Goal: Task Accomplishment & Management: Manage account settings

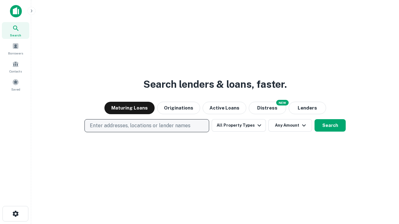
click at [146, 126] on p "Enter addresses, locations or lender names" at bounding box center [140, 125] width 101 height 7
type input "**********"
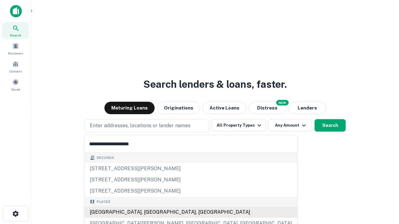
click at [149, 212] on div "[GEOGRAPHIC_DATA], [GEOGRAPHIC_DATA], [GEOGRAPHIC_DATA]" at bounding box center [191, 212] width 212 height 11
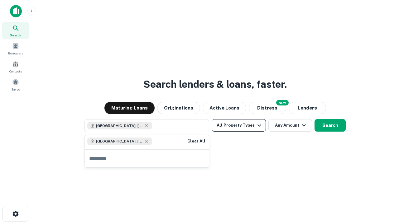
click at [239, 126] on button "All Property Types" at bounding box center [239, 125] width 54 height 12
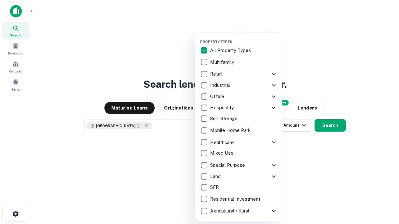
click at [244, 38] on button "button" at bounding box center [243, 38] width 87 height 0
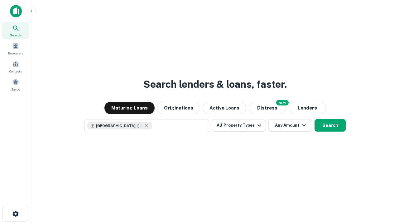
scroll to position [10, 0]
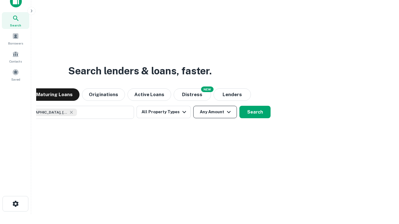
click at [193, 106] on button "Any Amount" at bounding box center [215, 112] width 44 height 12
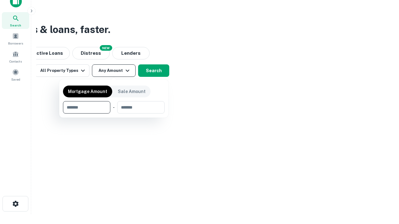
type input "*******"
click at [114, 114] on button "button" at bounding box center [114, 114] width 102 height 0
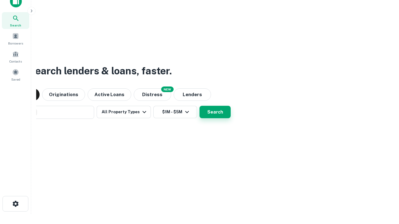
click at [199, 106] on button "Search" at bounding box center [214, 112] width 31 height 12
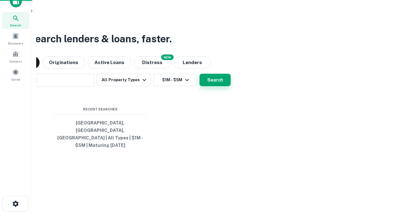
scroll to position [20, 176]
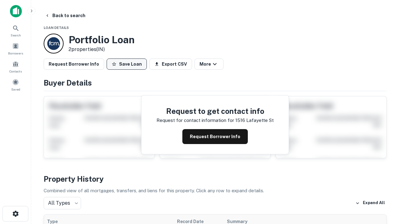
click at [126, 64] on button "Save Loan" at bounding box center [127, 64] width 40 height 11
click at [128, 64] on button "Loan Saved" at bounding box center [128, 64] width 43 height 11
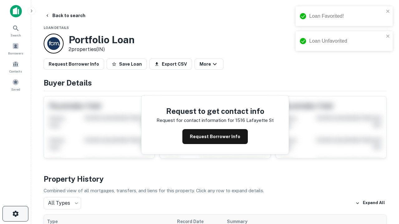
click at [15, 214] on icon "button" at bounding box center [15, 213] width 7 height 7
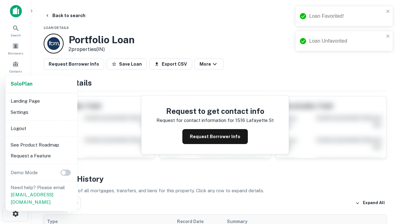
click at [41, 128] on li "Logout" at bounding box center [41, 128] width 67 height 11
